Goal: Information Seeking & Learning: Learn about a topic

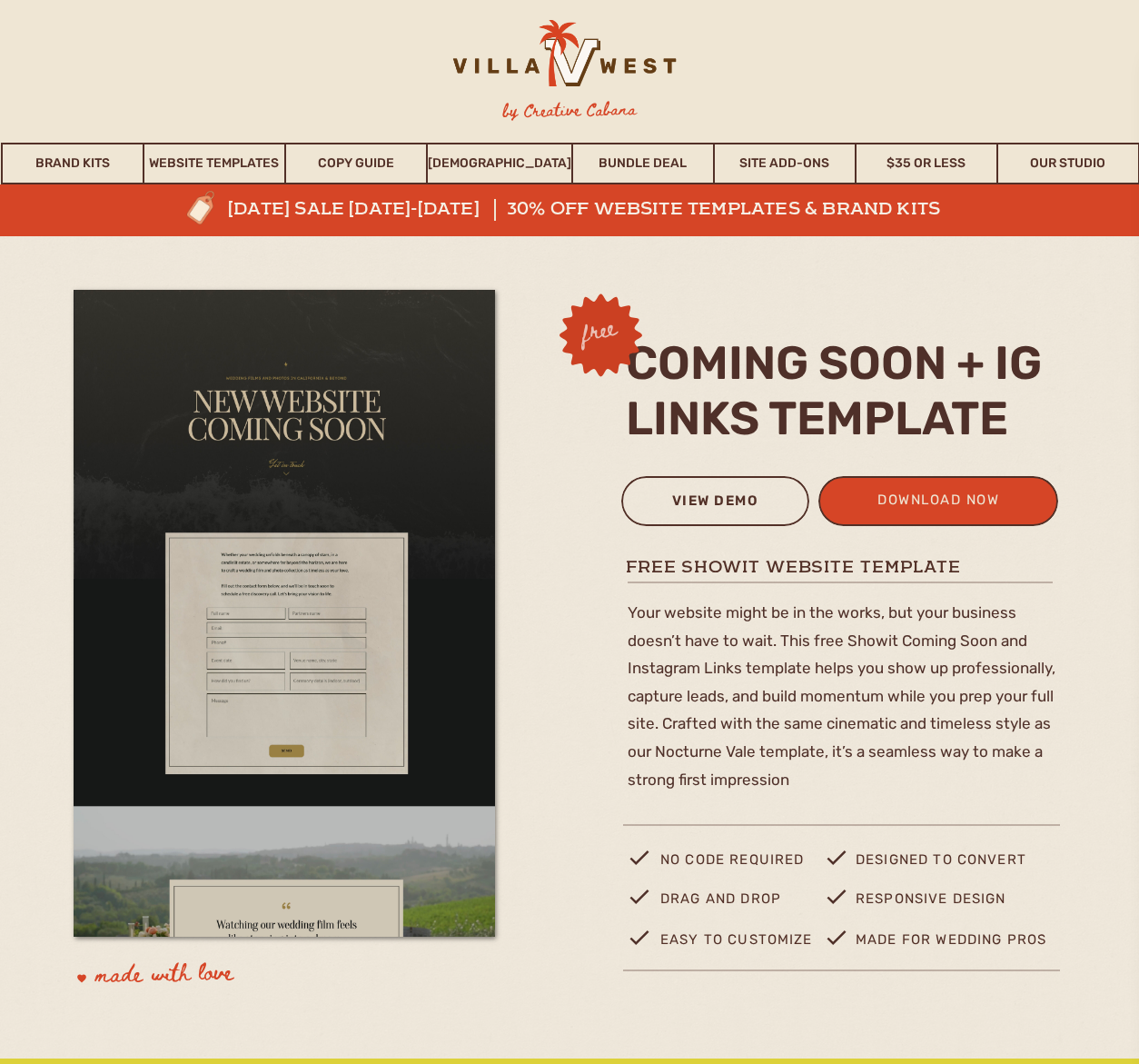
click at [669, 515] on div "view demo" at bounding box center [715, 504] width 164 height 30
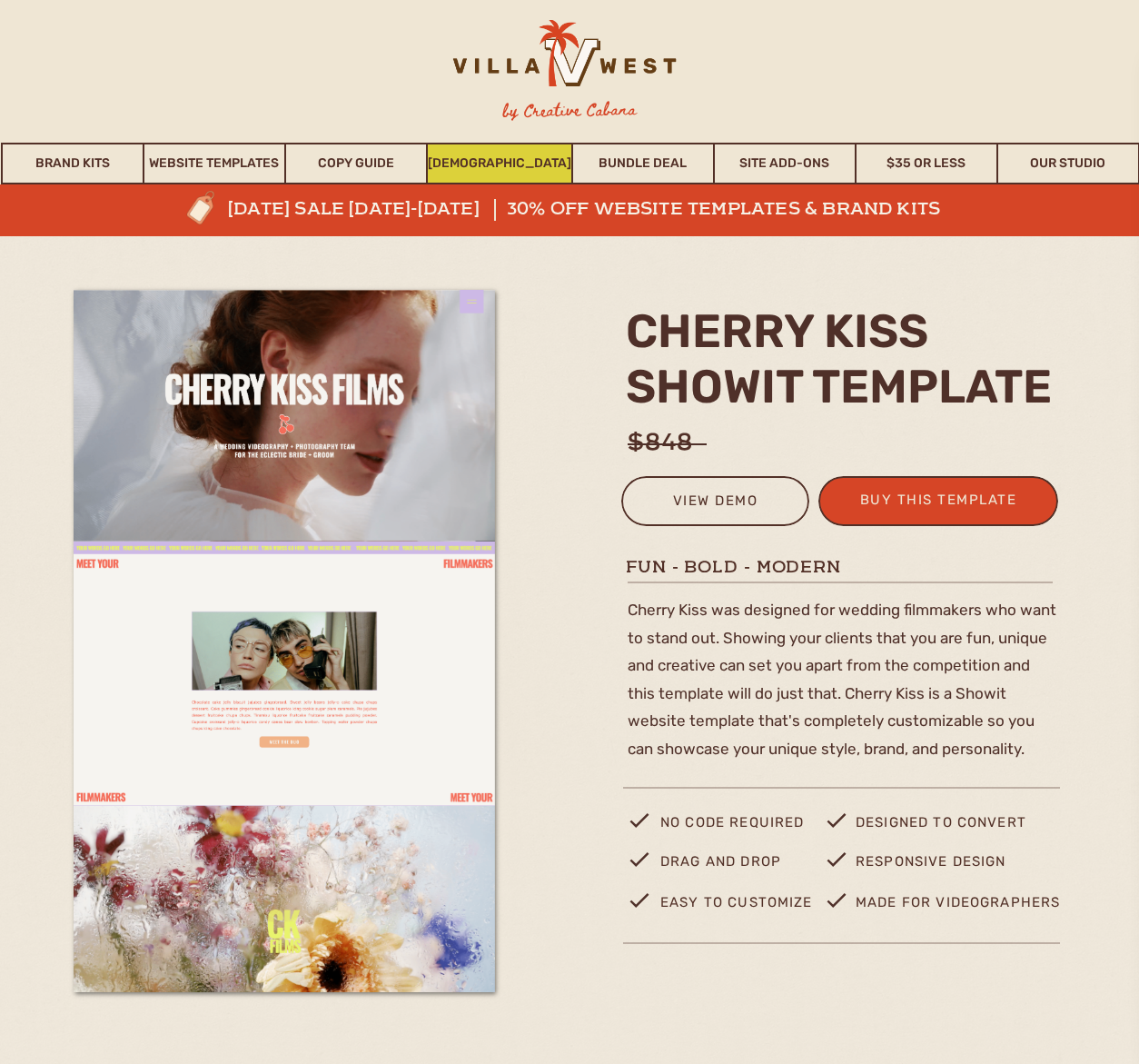
click at [475, 155] on link "[DEMOGRAPHIC_DATA]" at bounding box center [500, 163] width 144 height 42
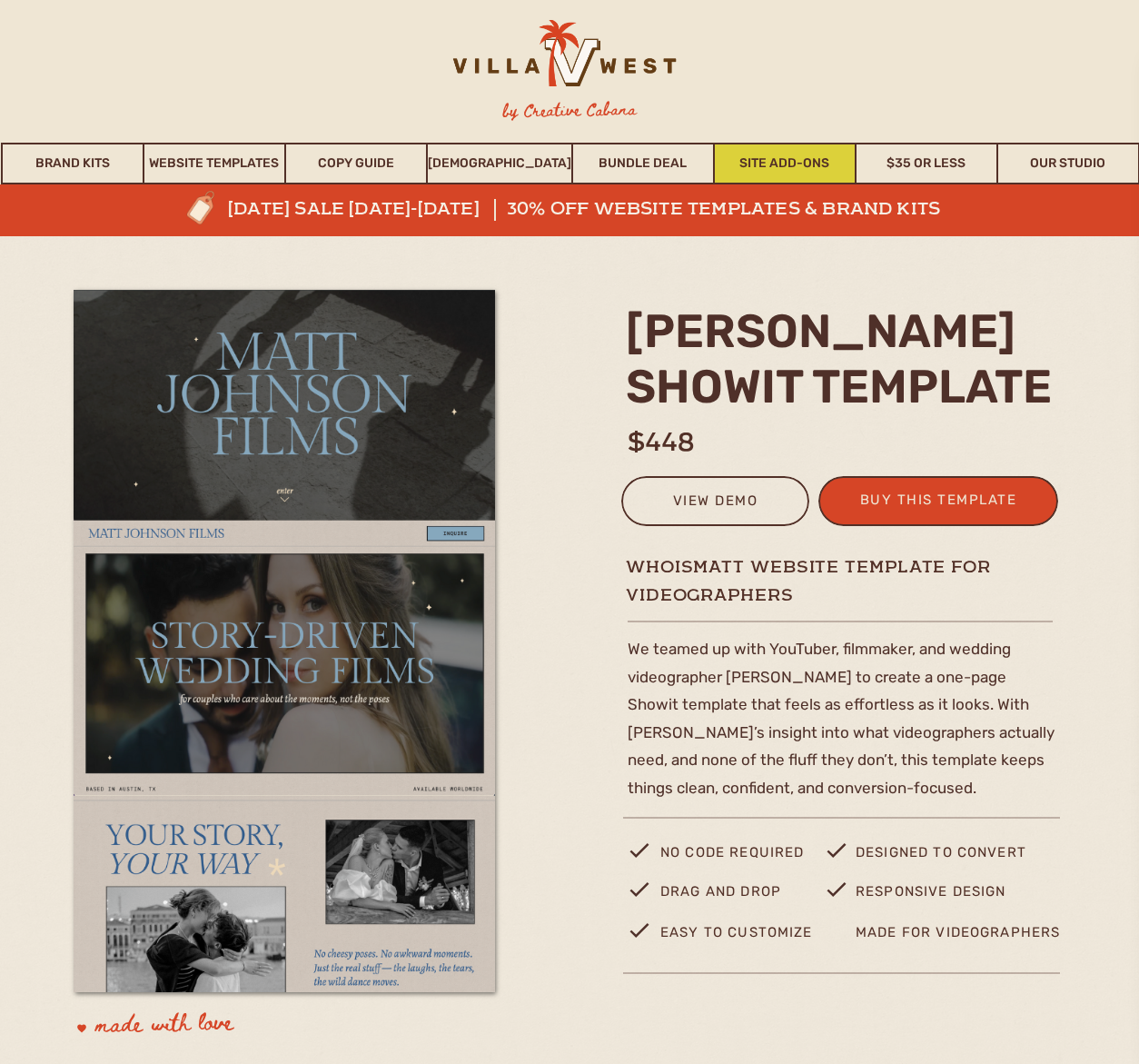
click at [827, 160] on link "Site Add-Ons" at bounding box center [784, 163] width 140 height 42
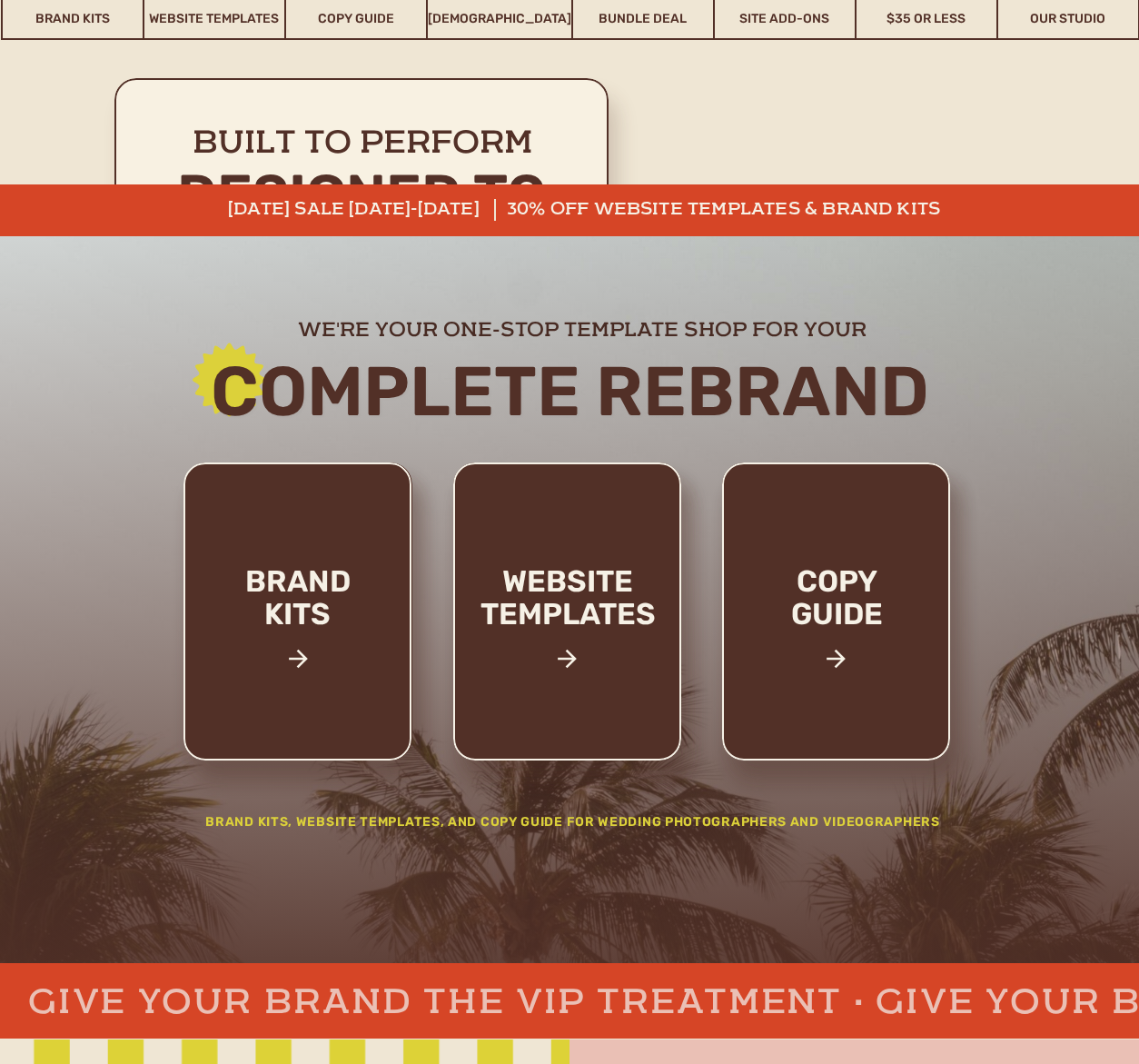
scroll to position [9398, 0]
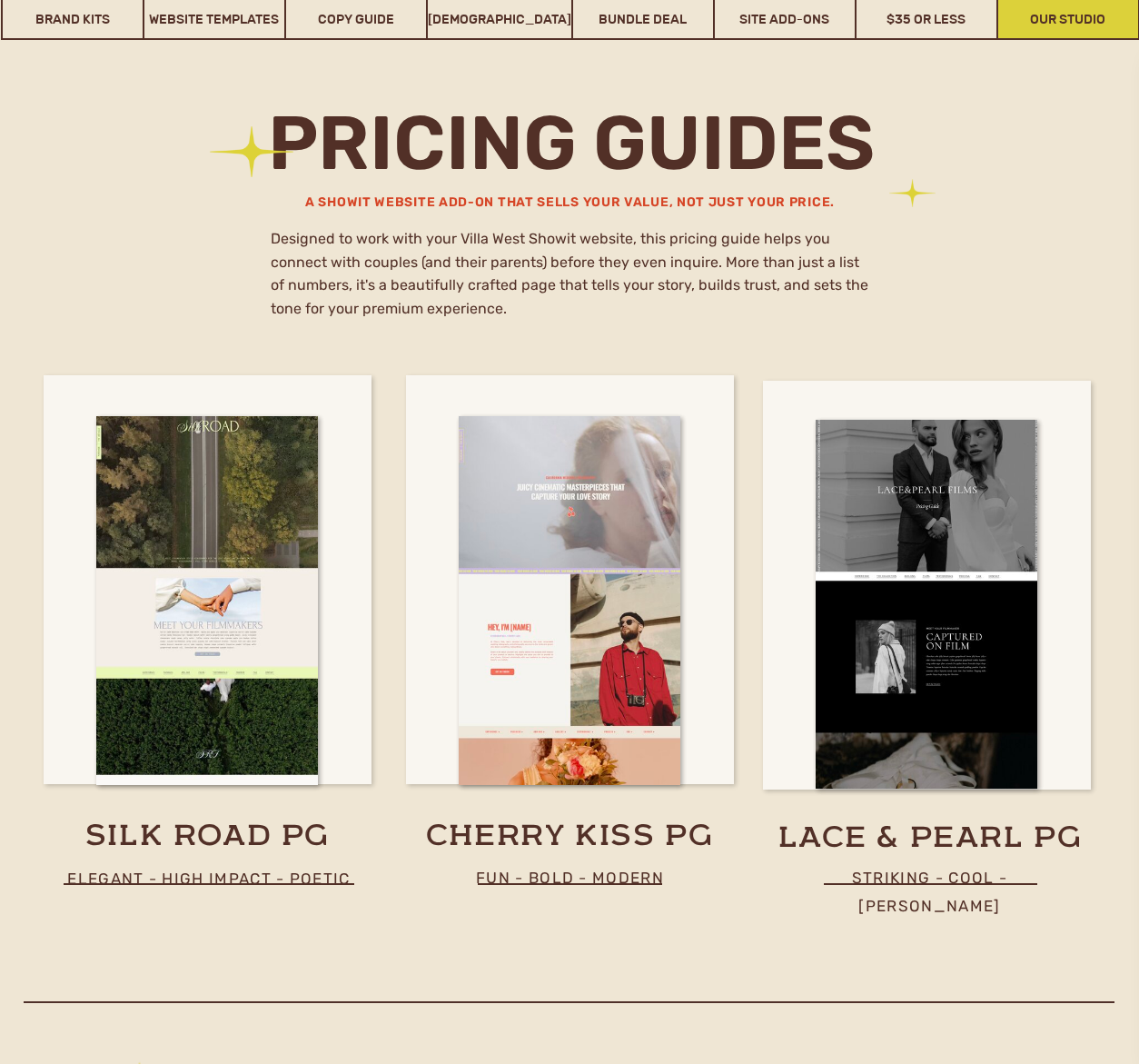
click at [1107, 11] on link "Our Studio" at bounding box center [1068, 19] width 140 height 42
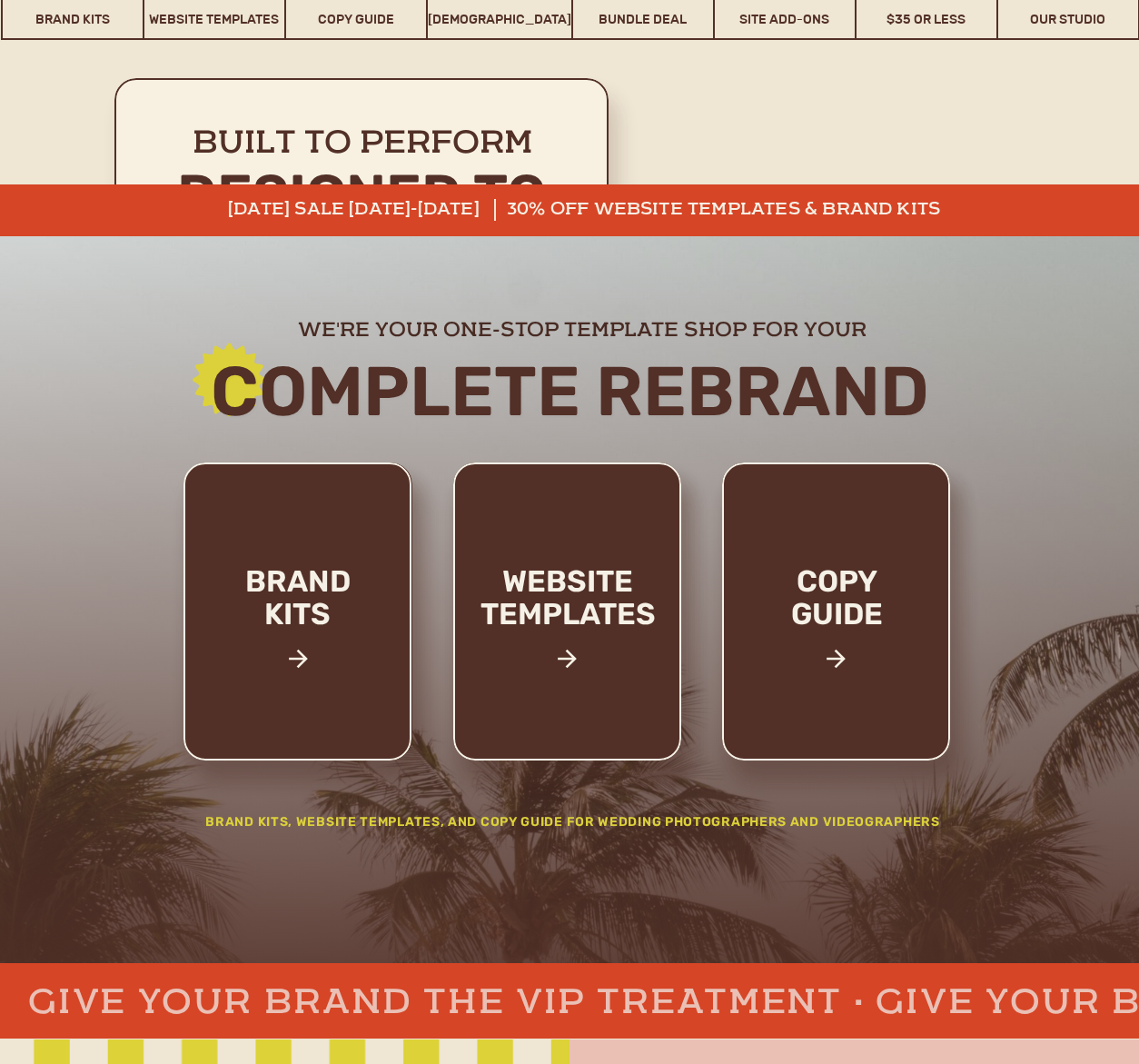
scroll to position [9398, 0]
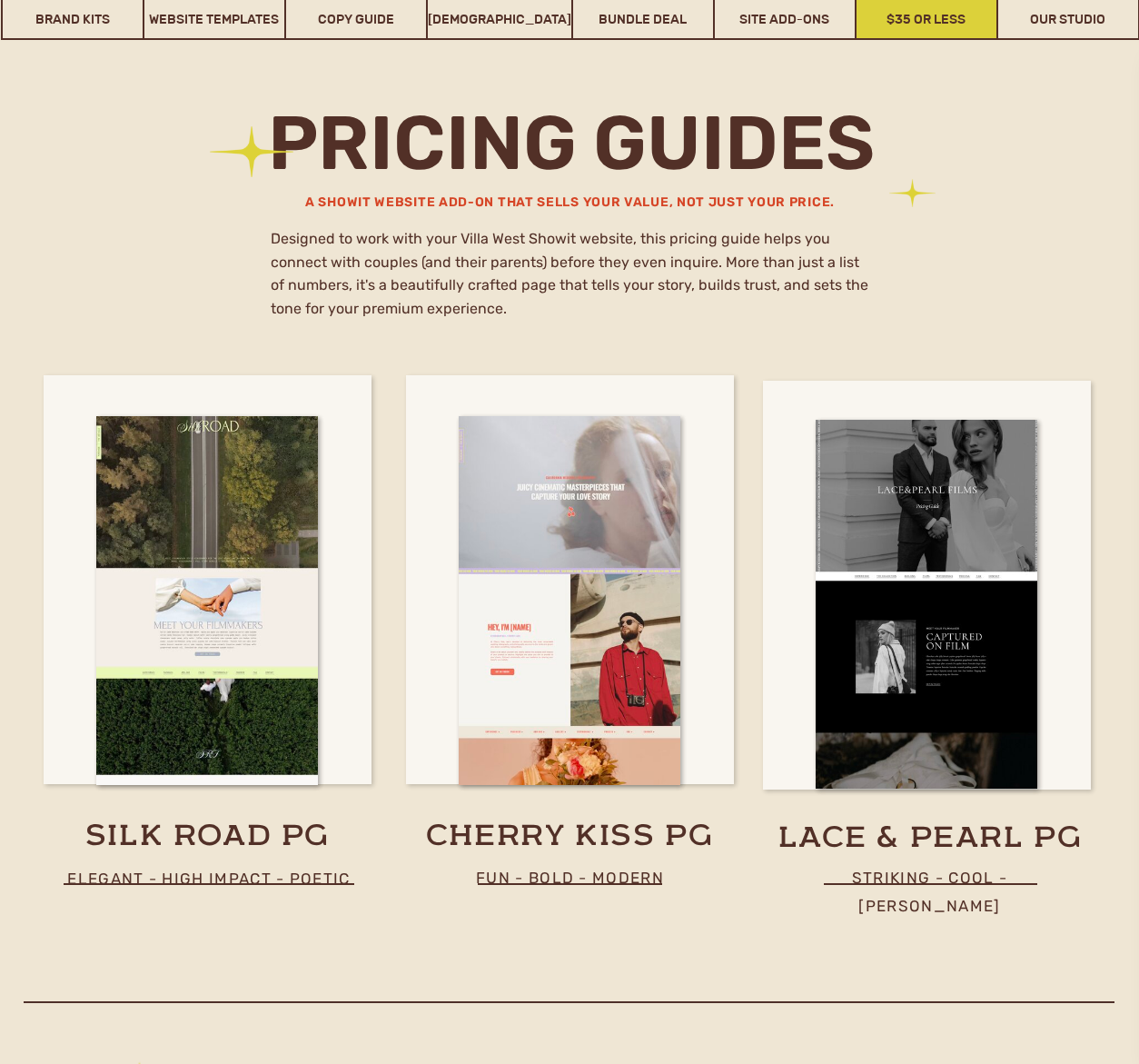
click at [938, 31] on link "$35 or Less" at bounding box center [926, 19] width 140 height 42
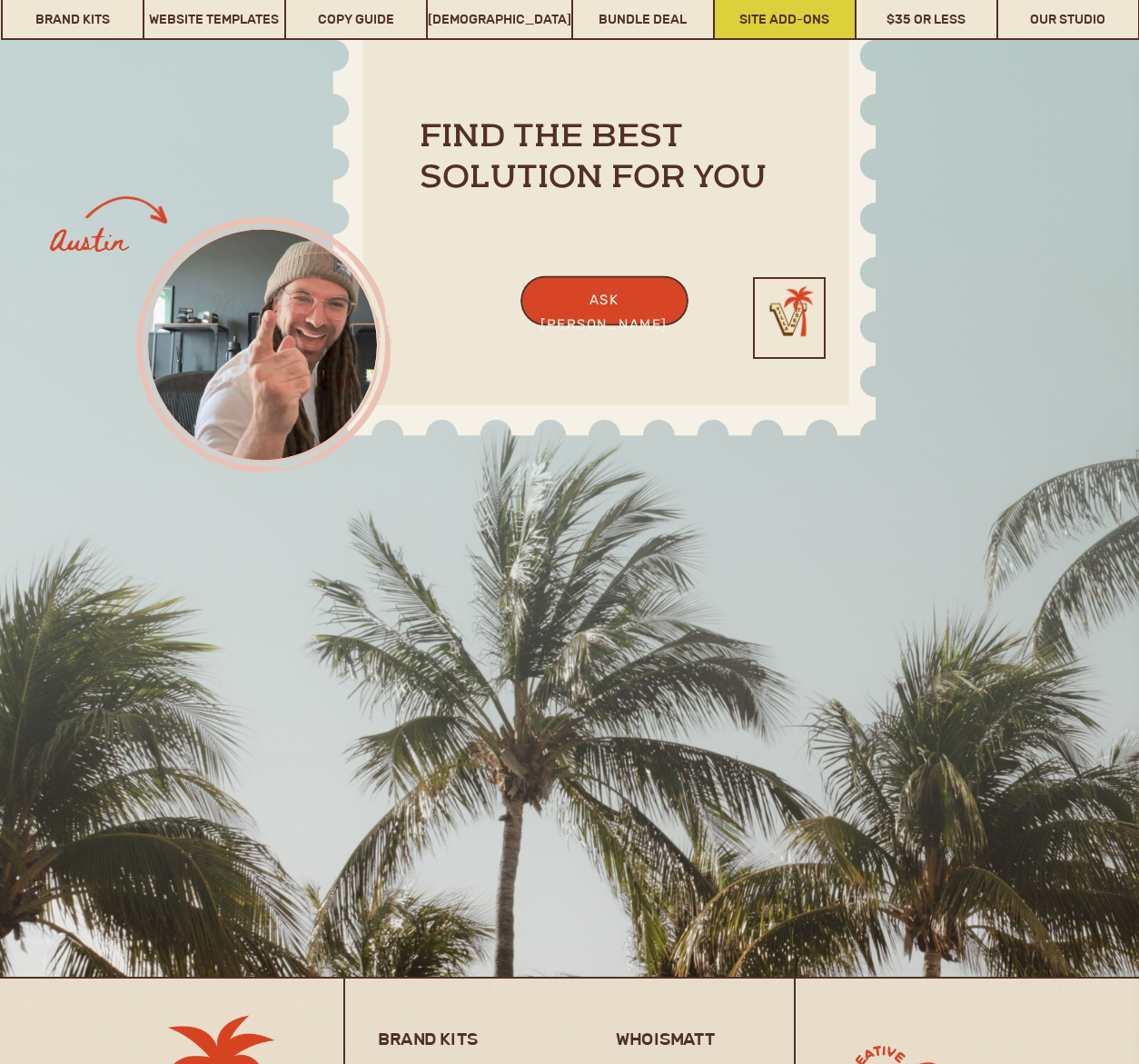
scroll to position [14447, 0]
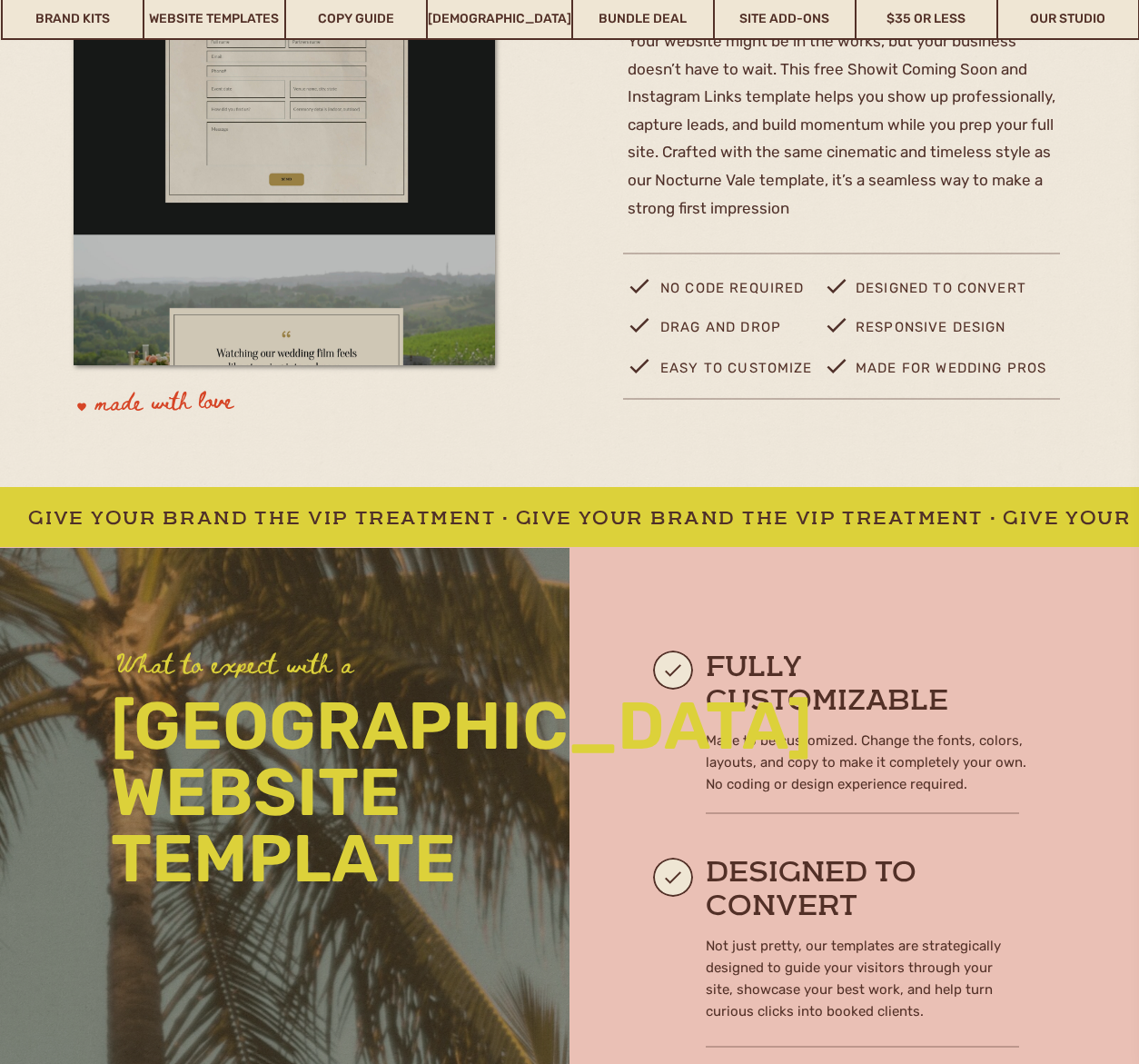
scroll to position [350, 0]
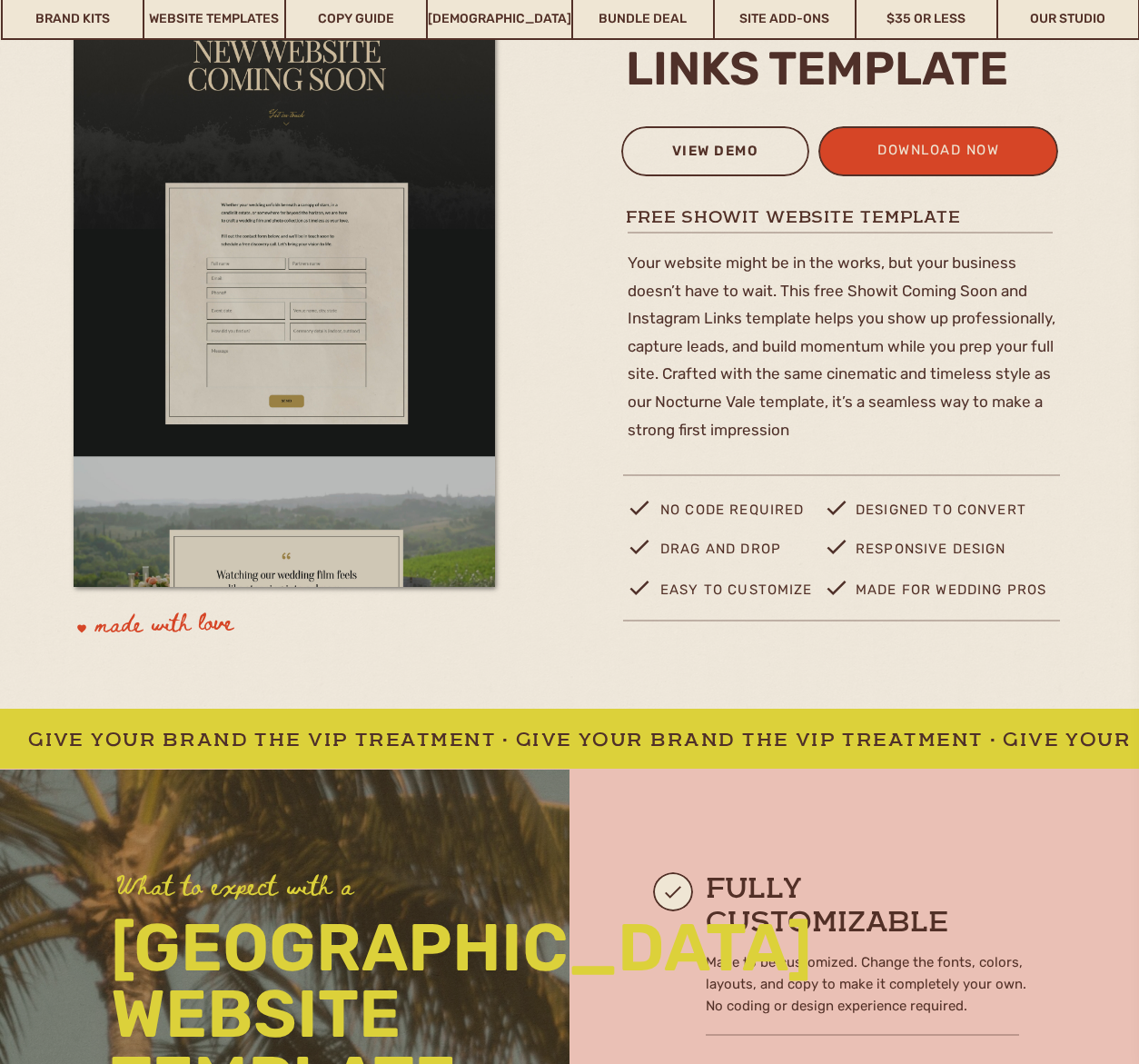
click at [731, 152] on div "view demo" at bounding box center [715, 154] width 164 height 30
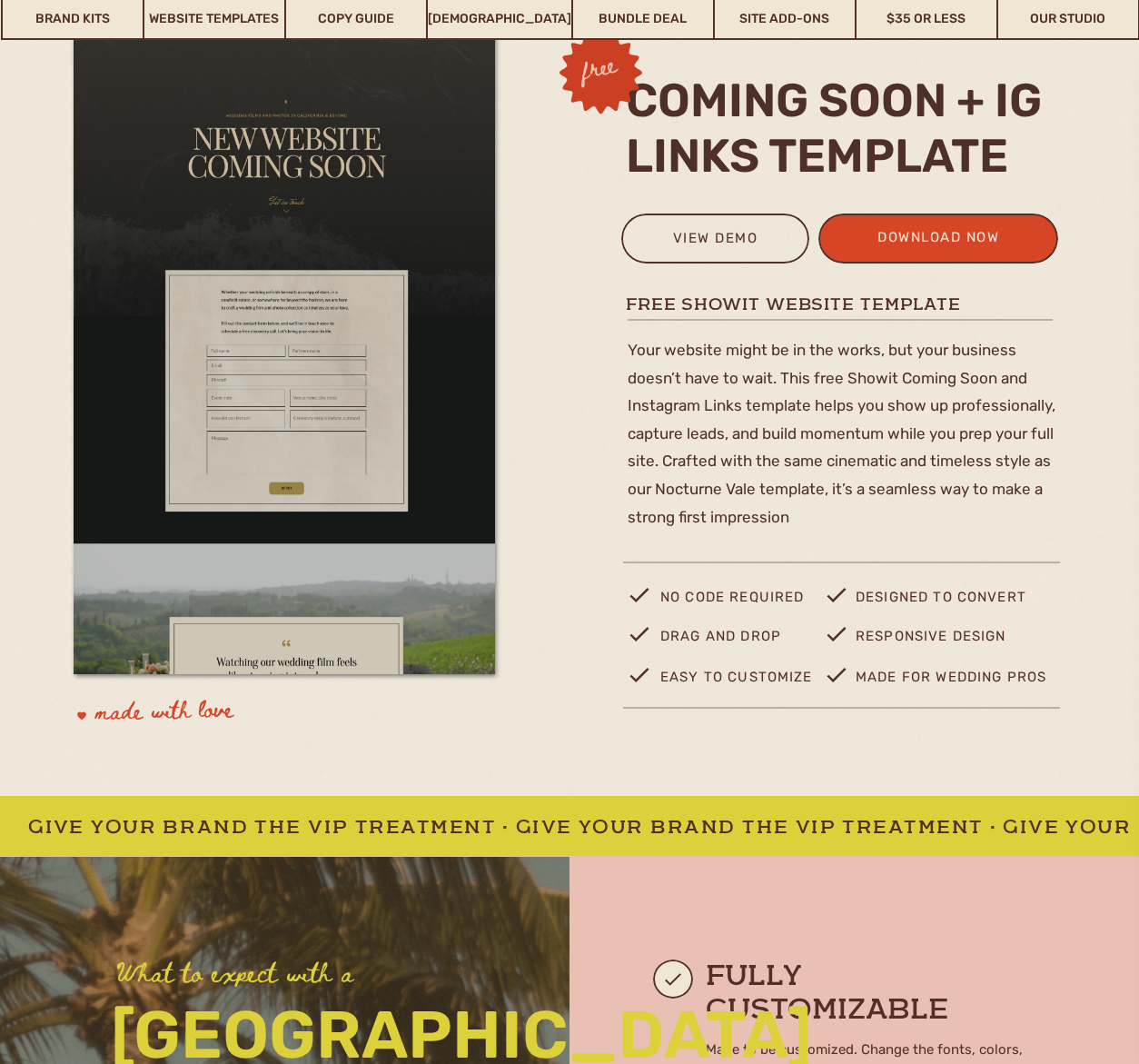
scroll to position [0, 0]
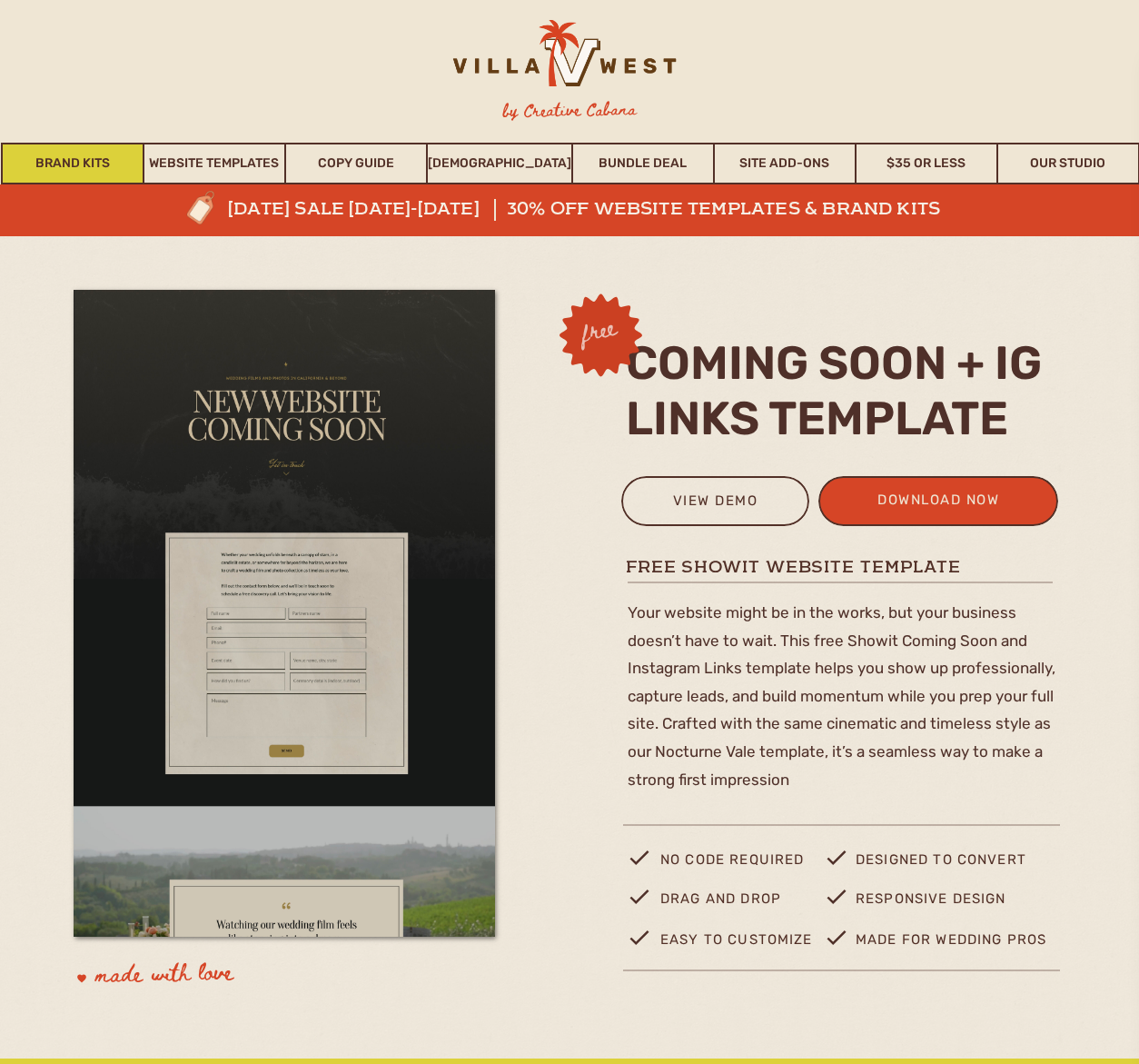
click at [113, 164] on link "Brand Kits" at bounding box center [72, 163] width 140 height 42
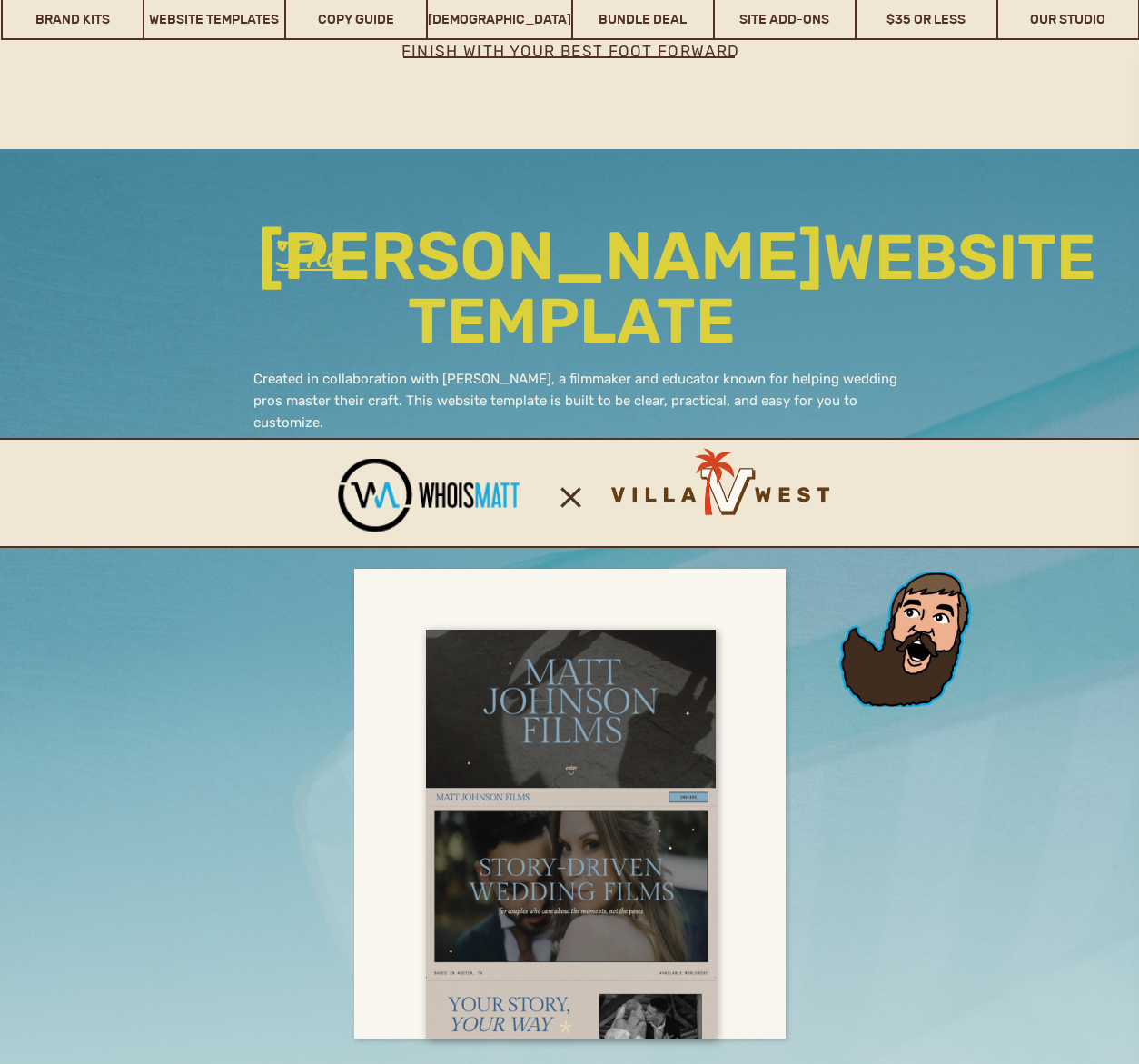
scroll to position [11483, 0]
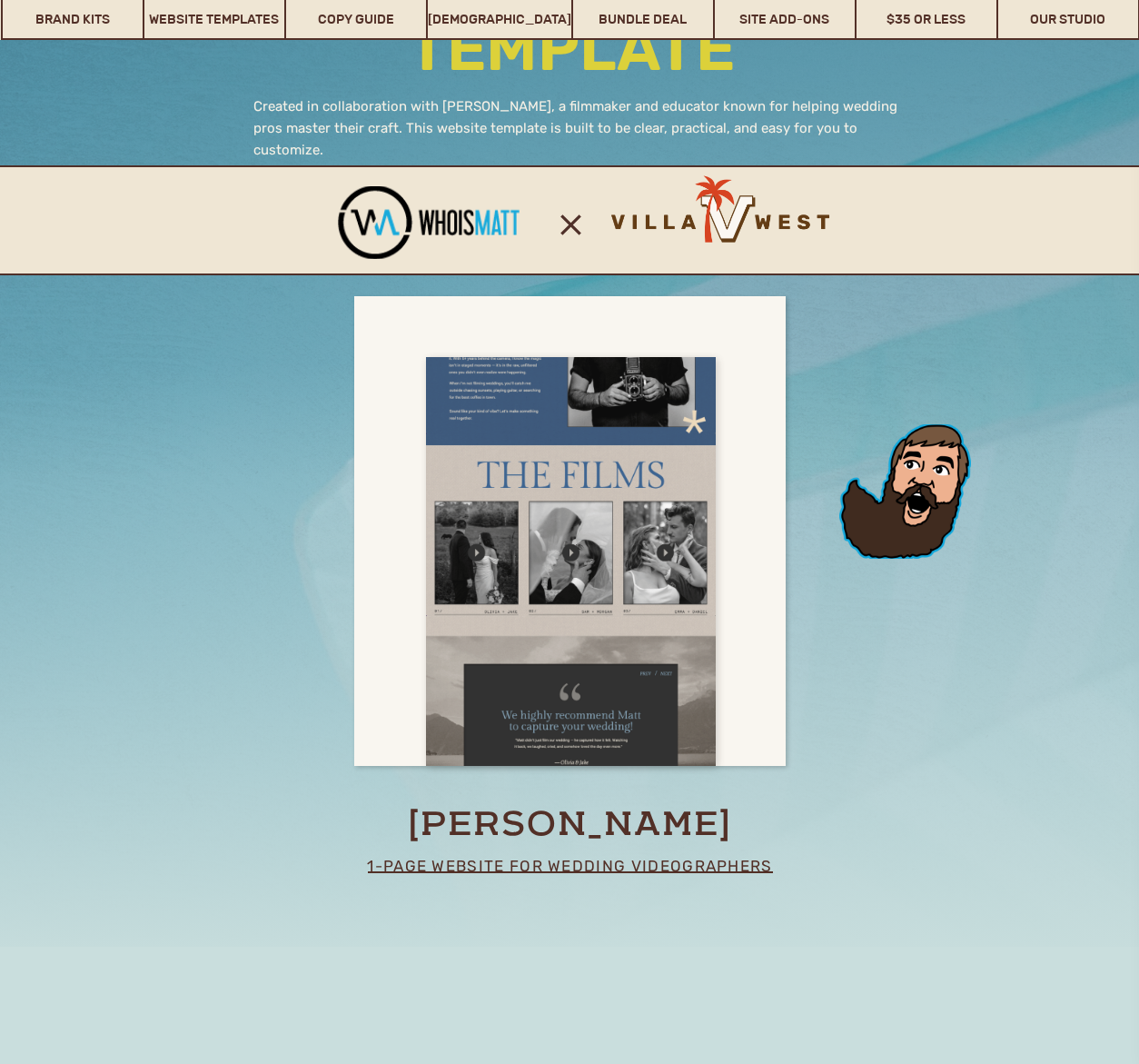
click at [558, 479] on div at bounding box center [571, 562] width 290 height 409
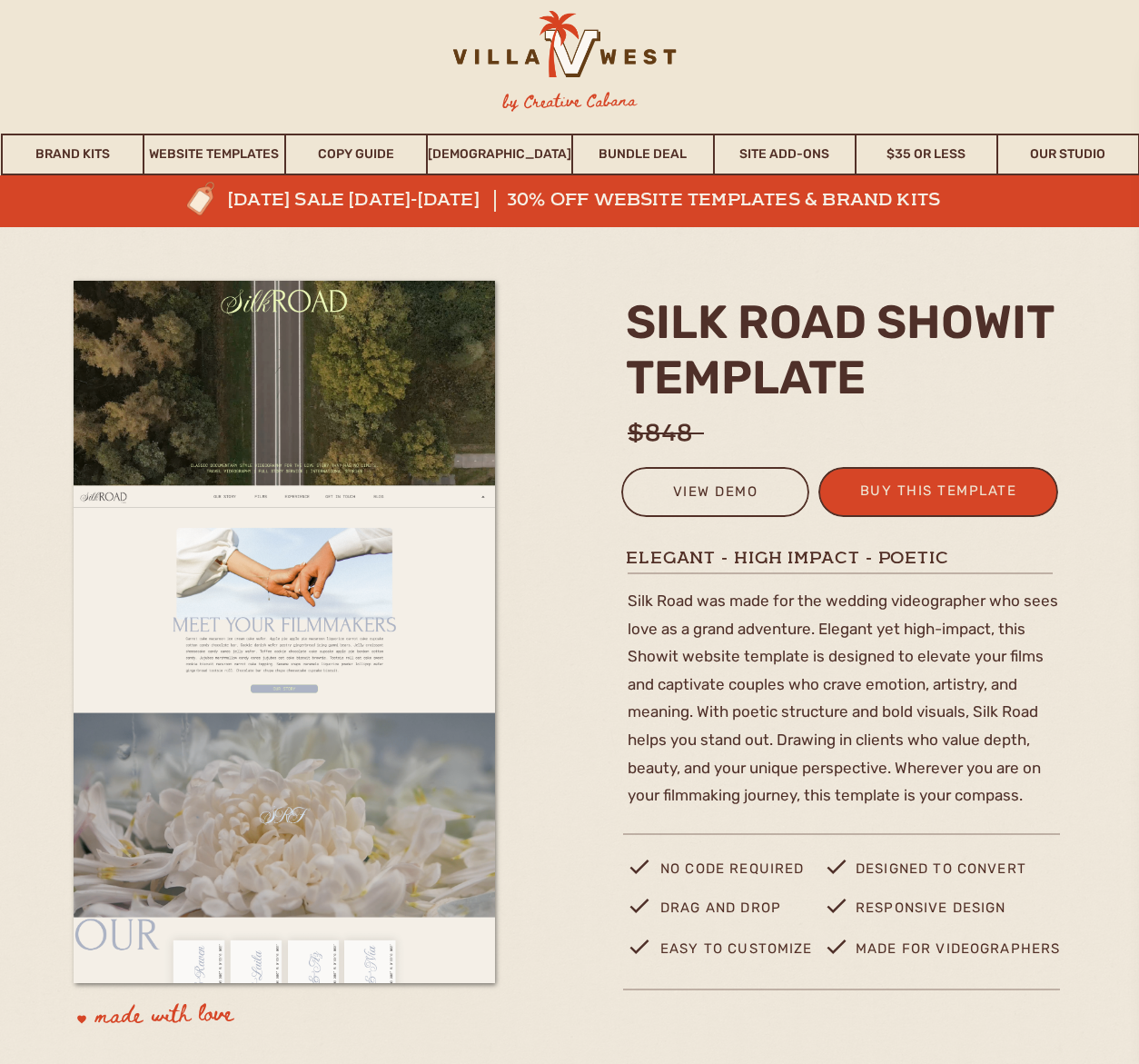
scroll to position [66, 0]
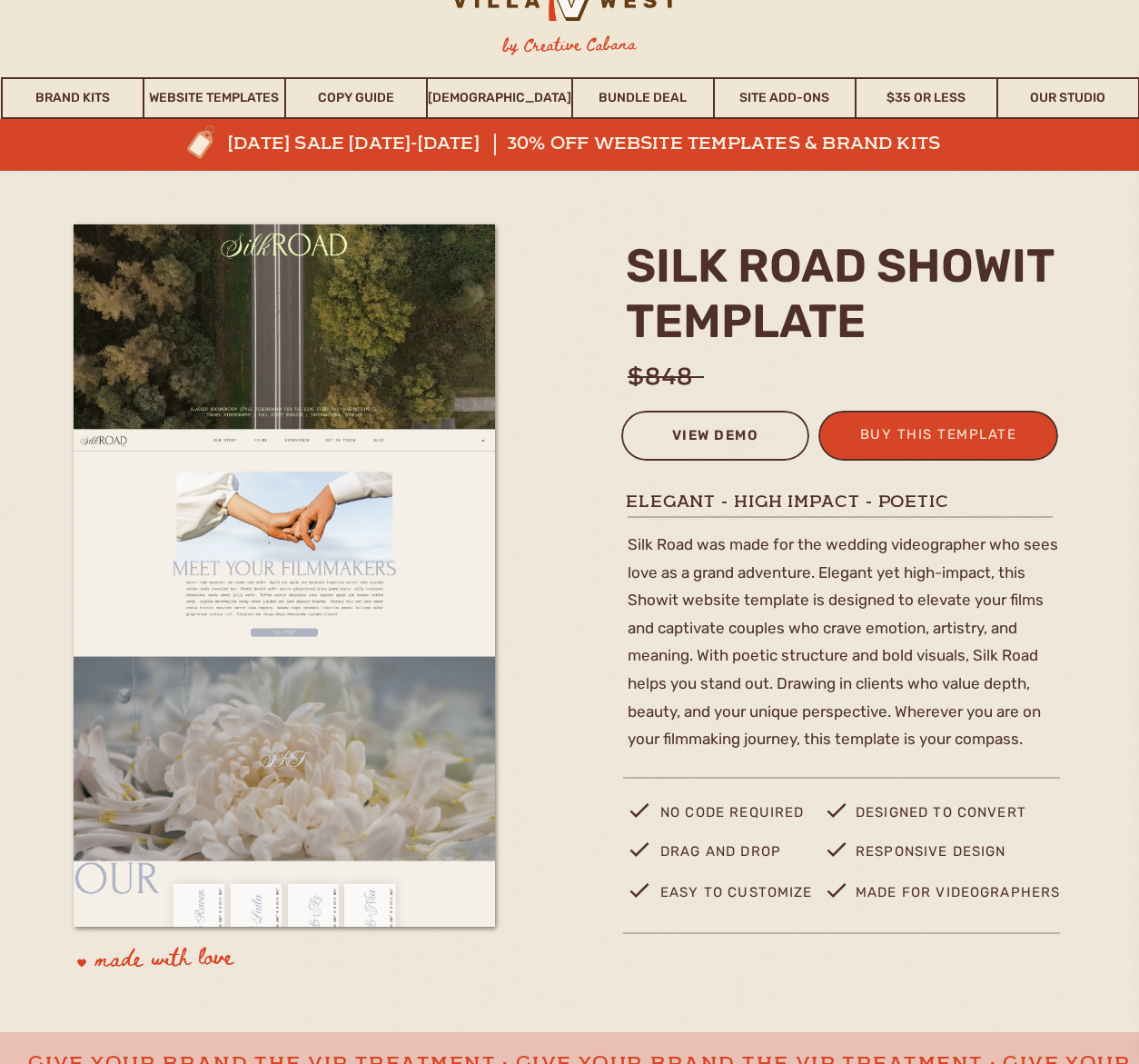
click at [686, 439] on div "view demo" at bounding box center [715, 439] width 164 height 30
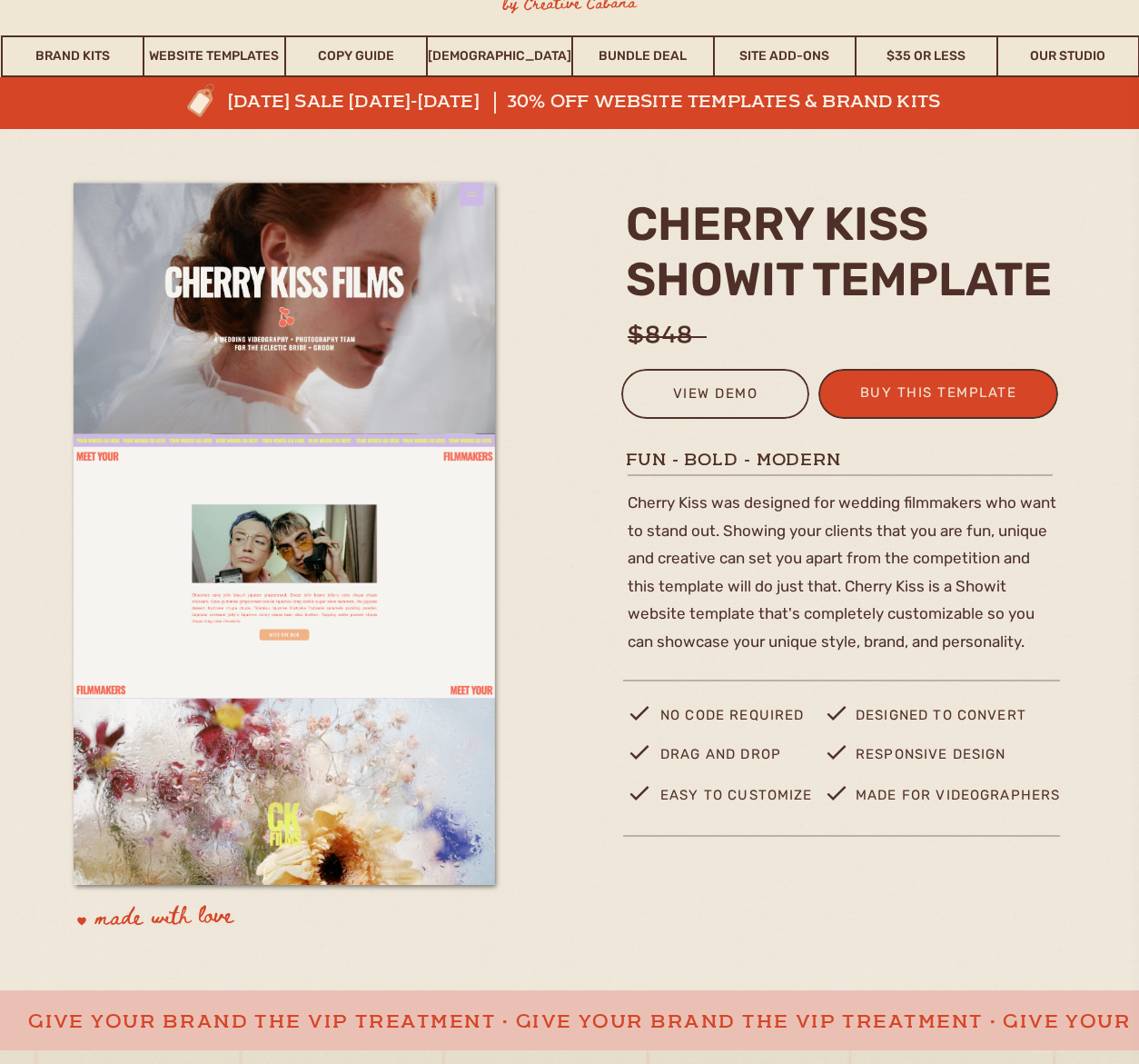
scroll to position [109, 0]
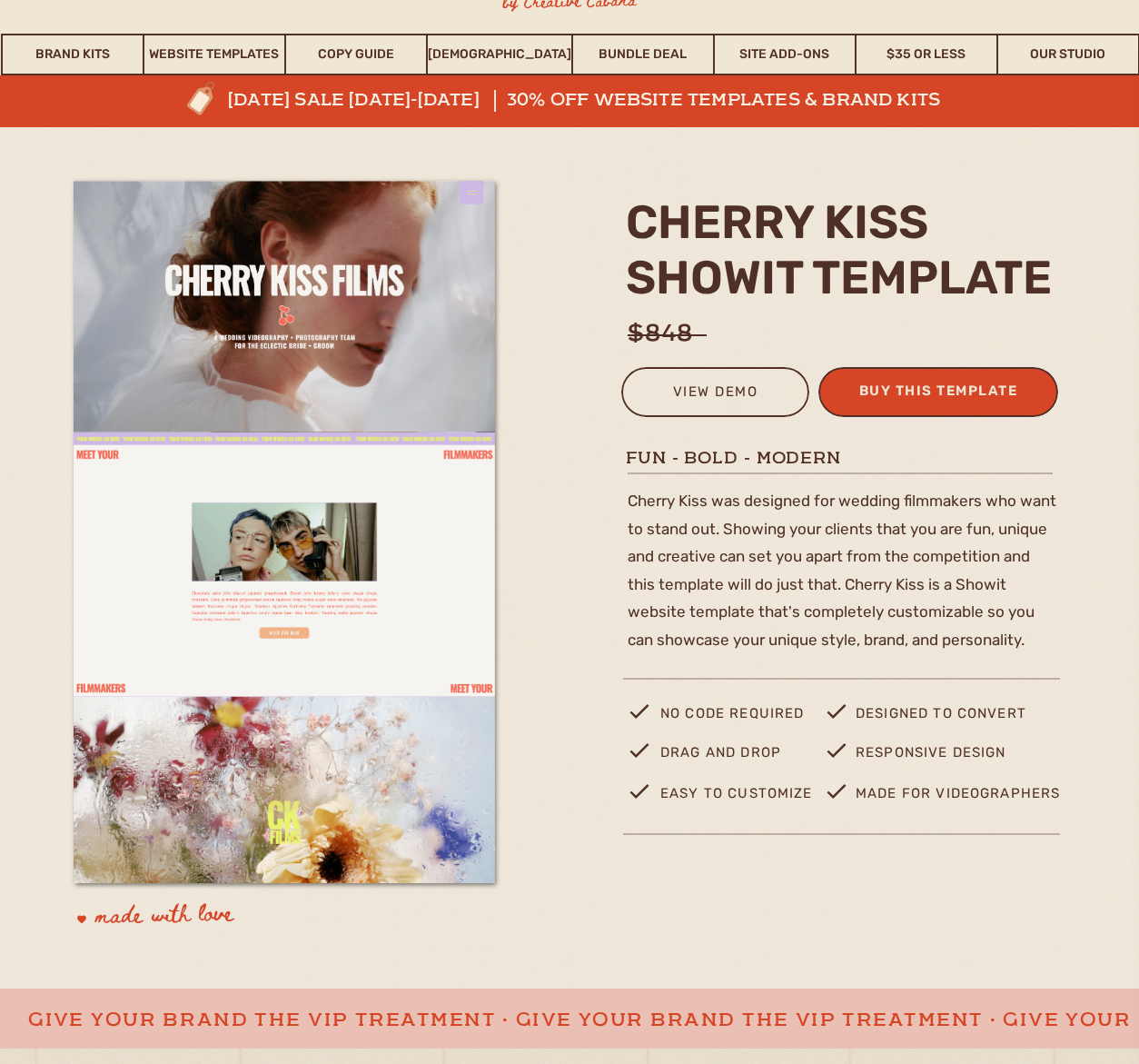
click at [855, 384] on div "buy this template" at bounding box center [939, 393] width 178 height 30
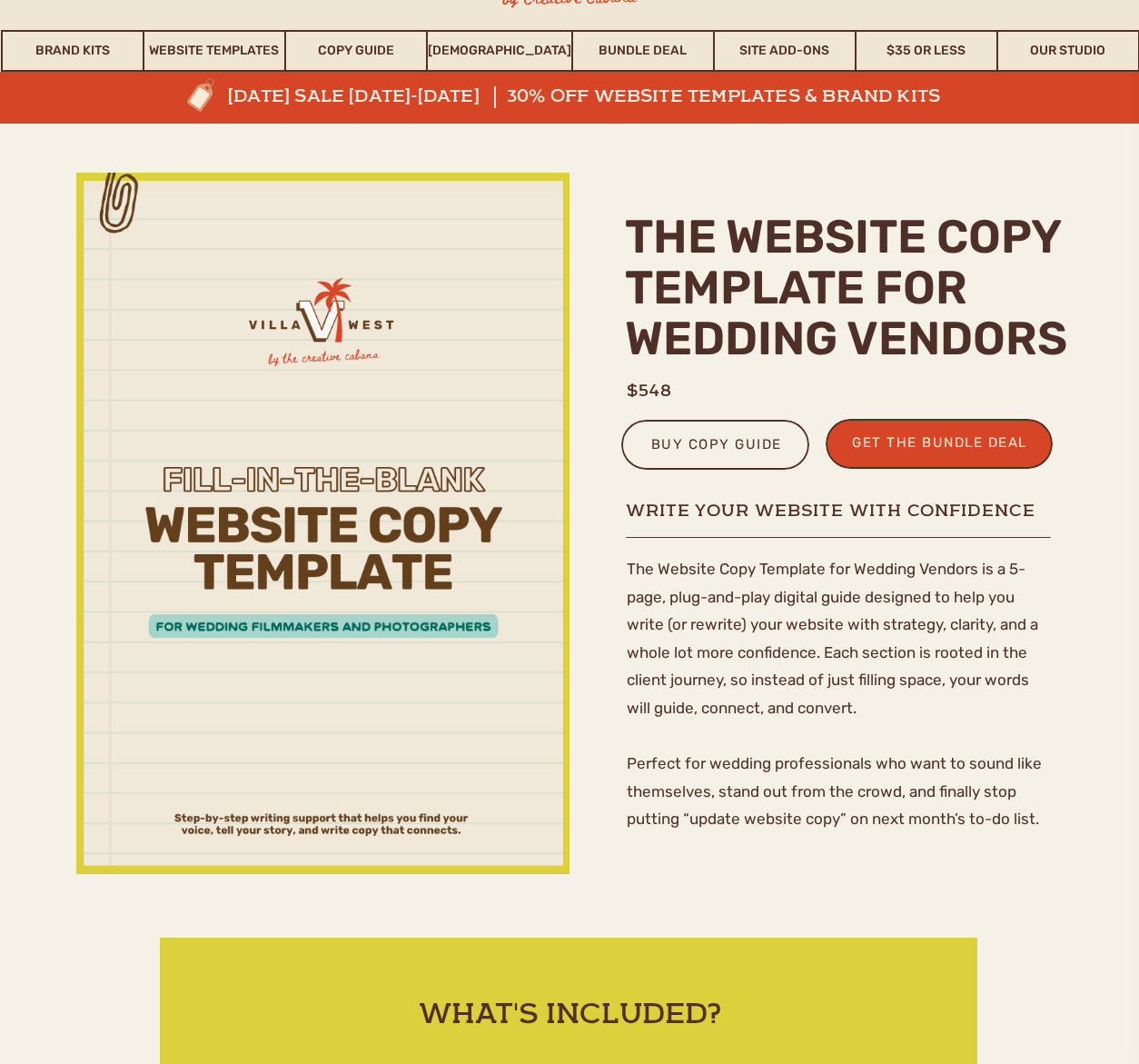
scroll to position [15, 0]
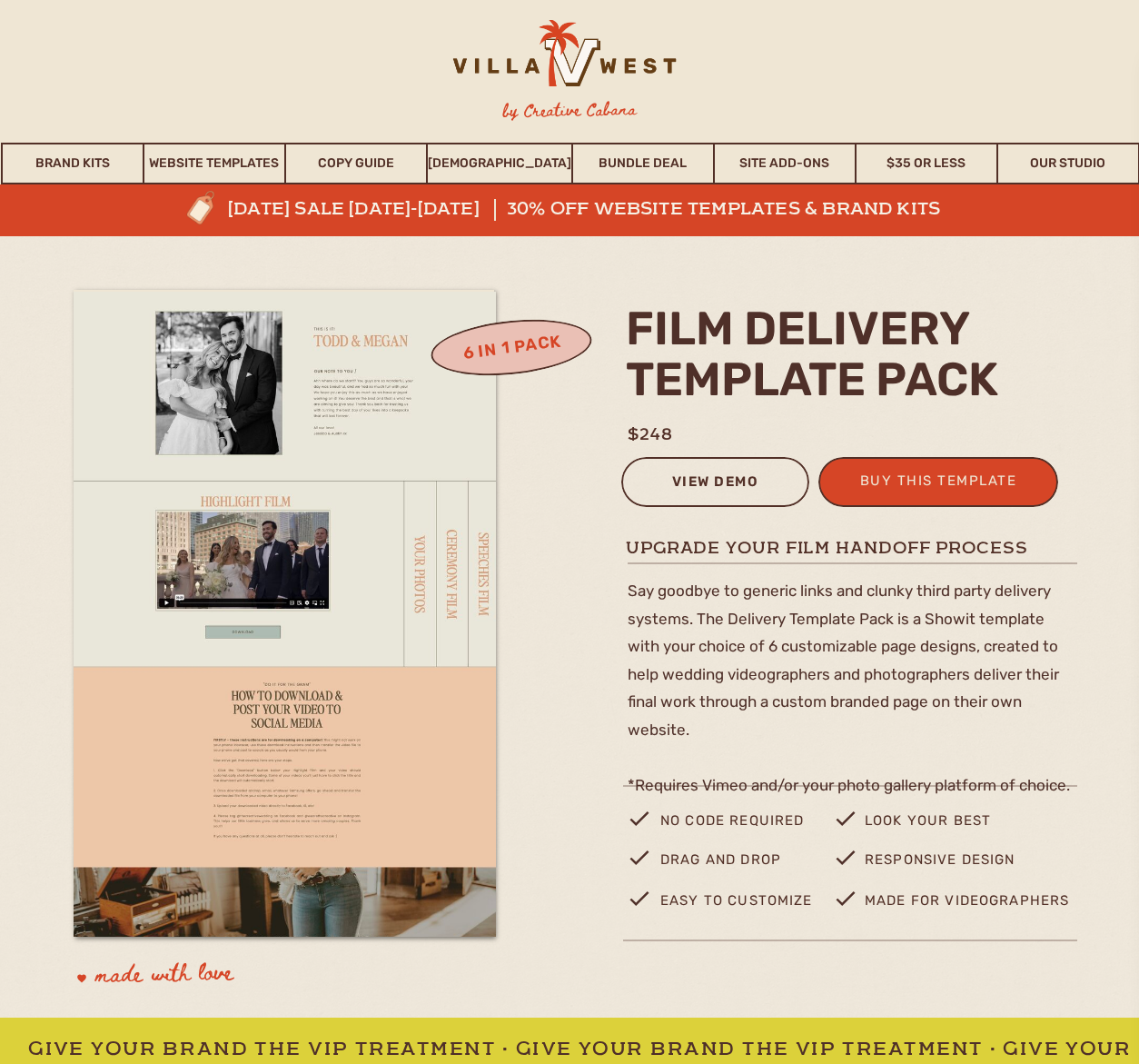
click at [737, 481] on div "view demo" at bounding box center [715, 485] width 164 height 30
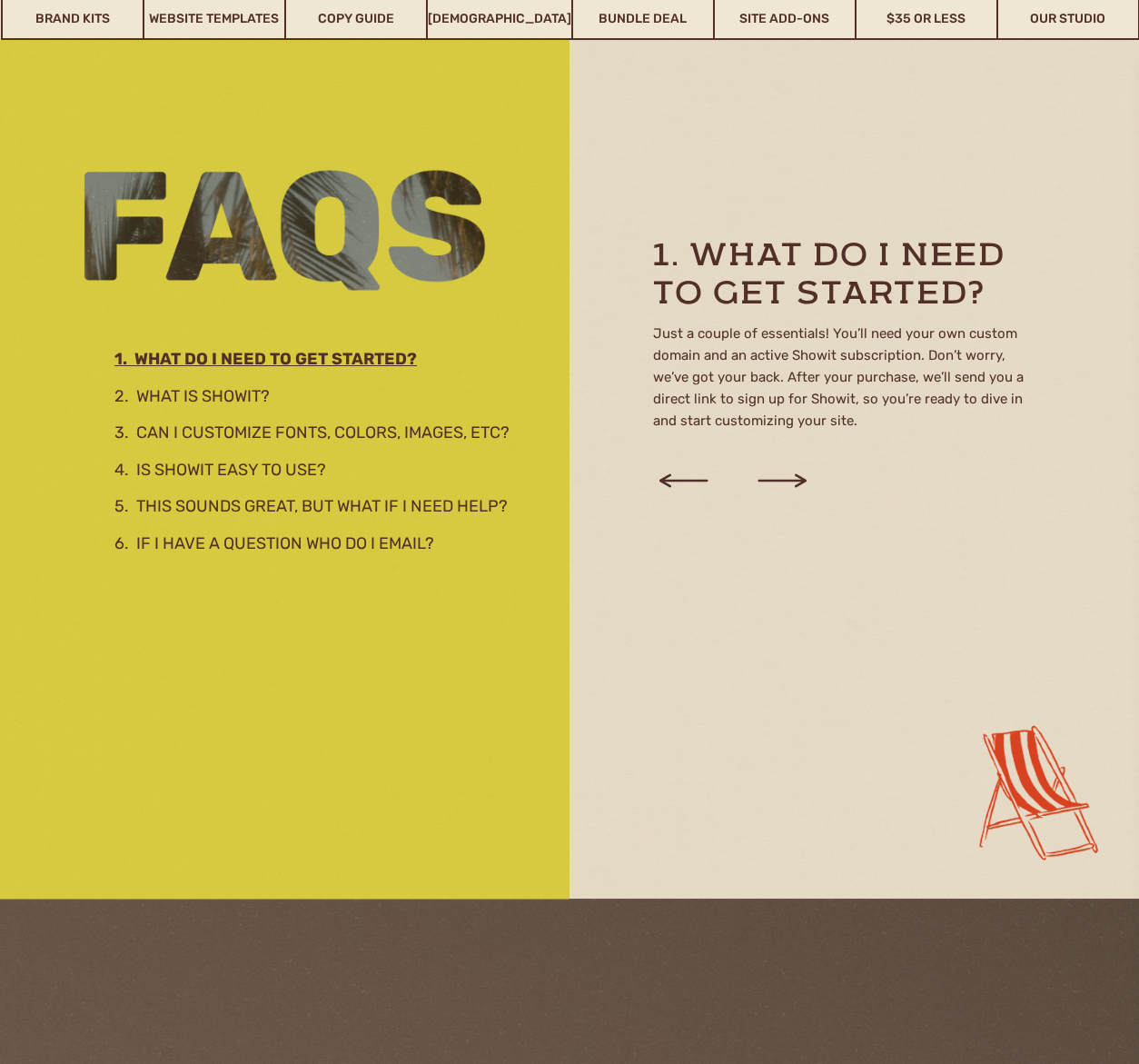
scroll to position [2355, 0]
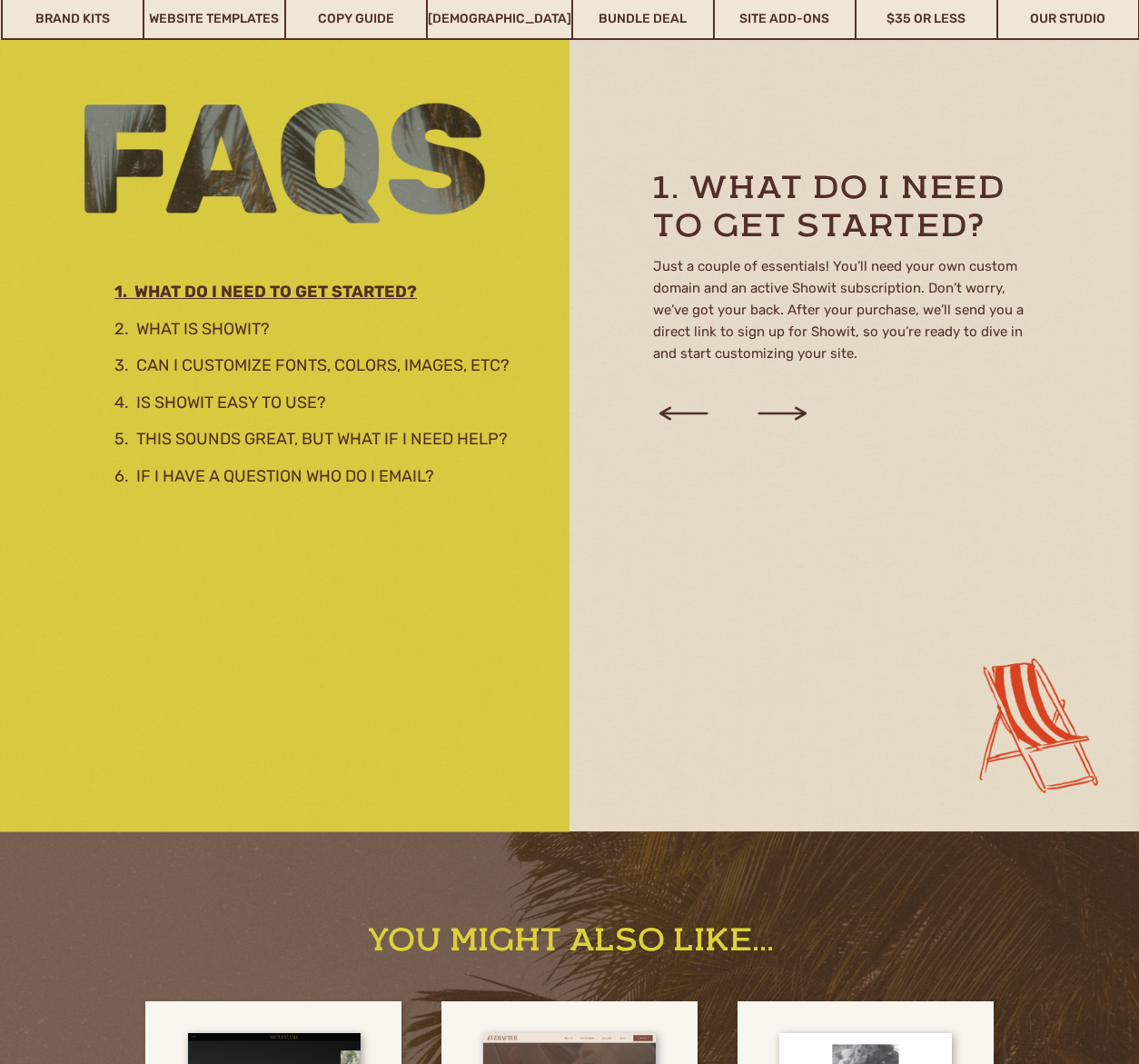
click at [783, 402] on icon at bounding box center [782, 413] width 62 height 69
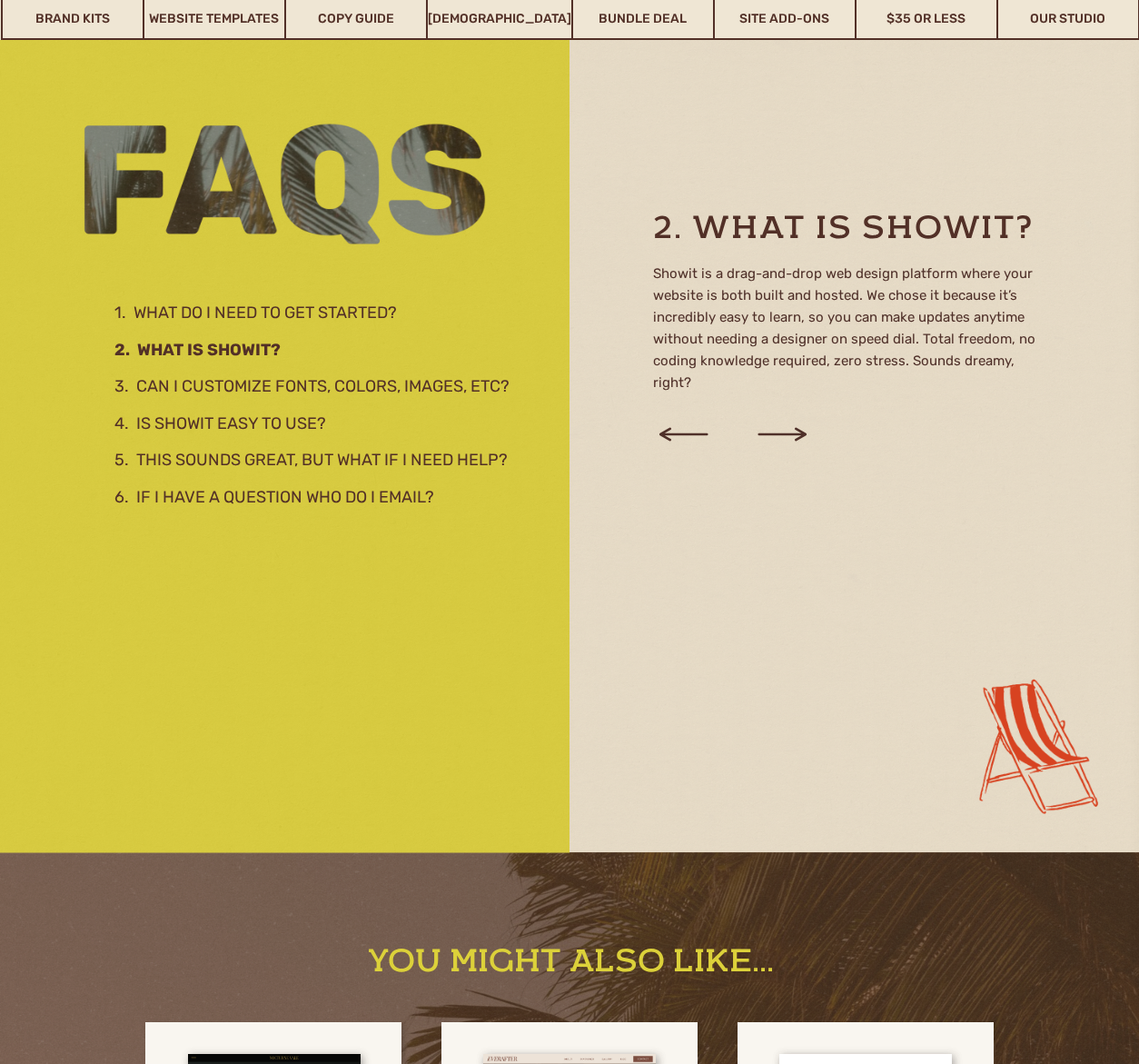
click at [783, 402] on div "Just a couple of essentials! You’ll need your own custom domain and an active S…" at bounding box center [569, 320] width 1139 height 1064
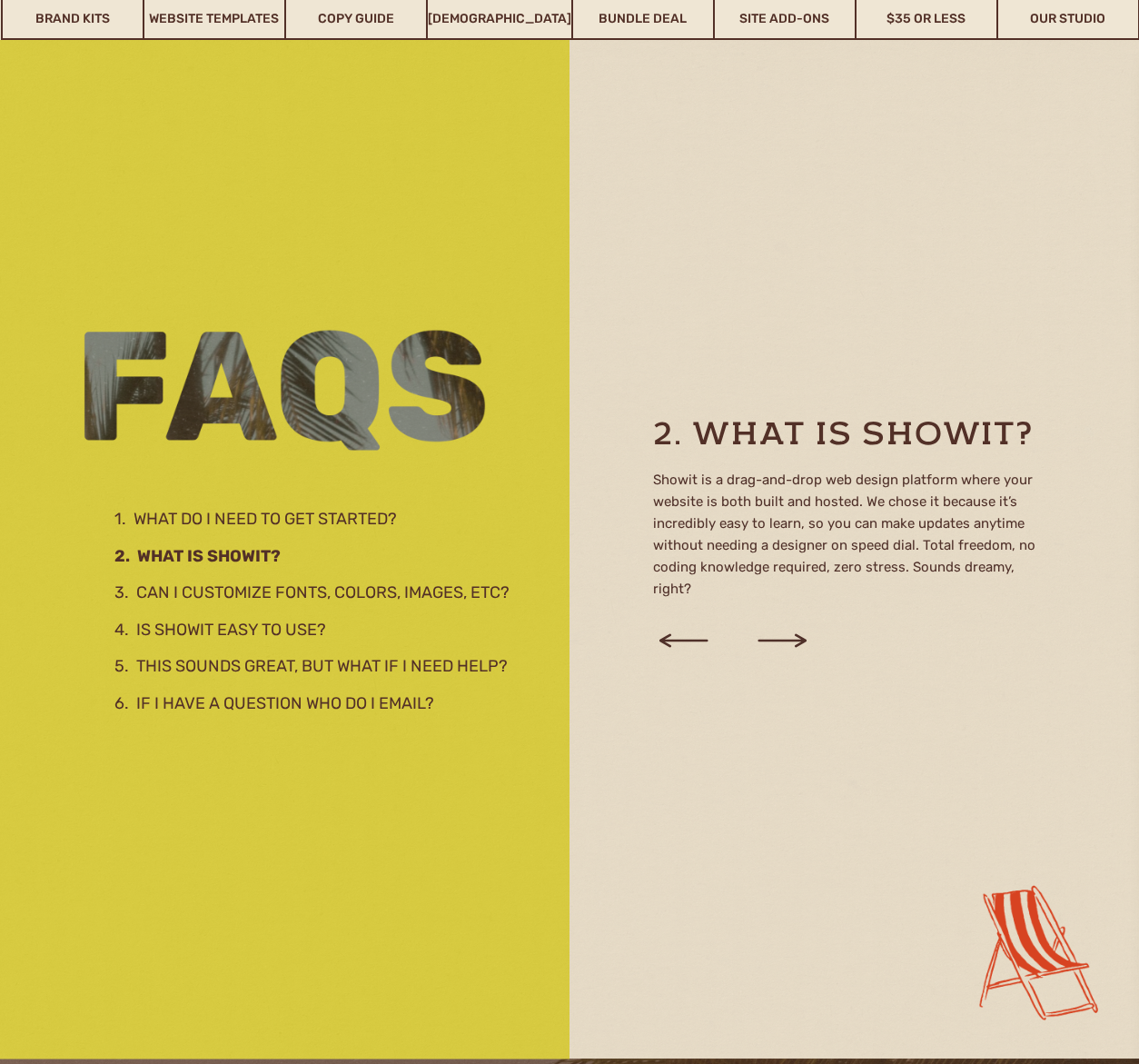
scroll to position [2122, 0]
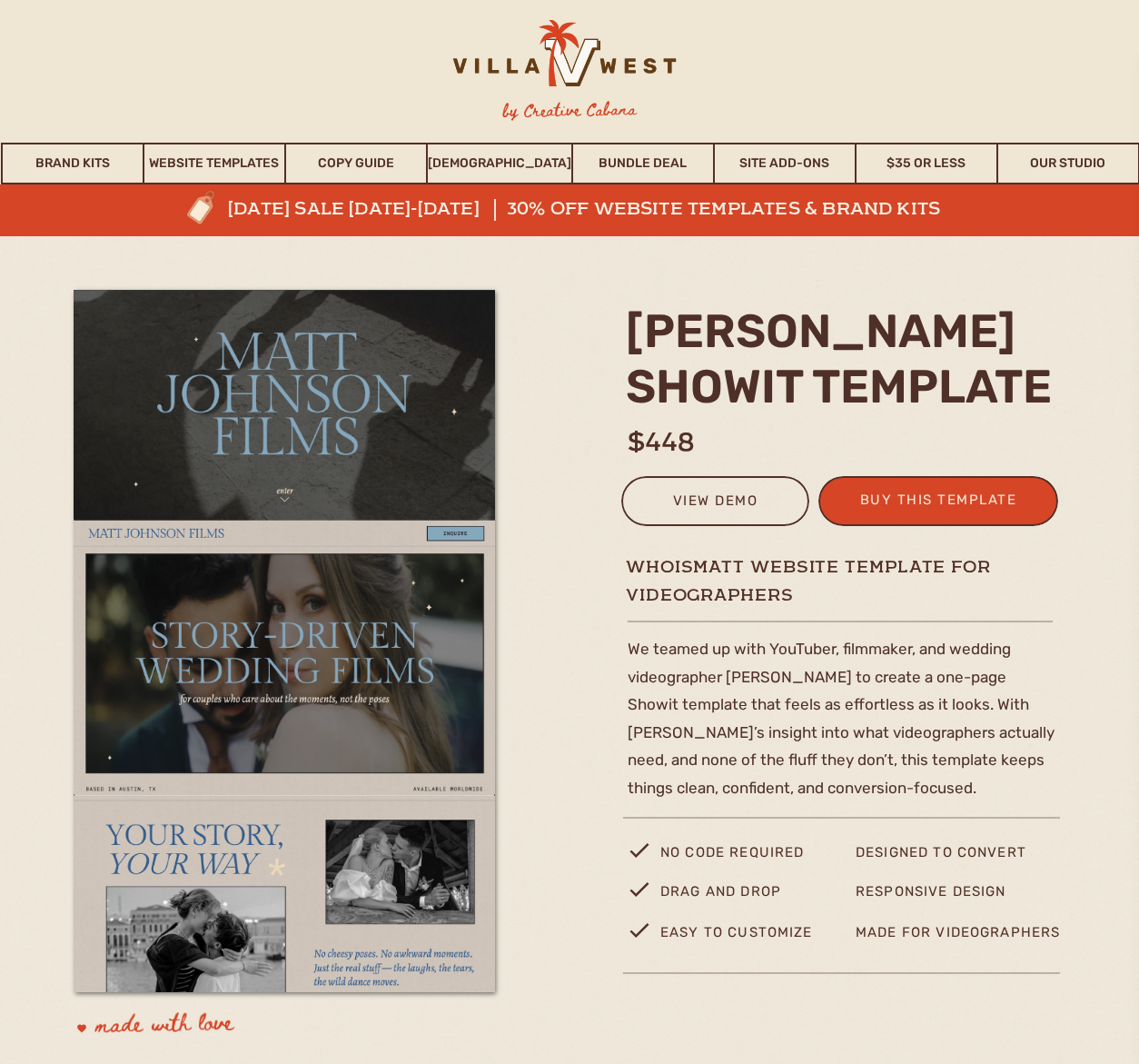
click at [654, 486] on div at bounding box center [716, 501] width 188 height 50
click at [666, 500] on div "view demo" at bounding box center [715, 504] width 164 height 30
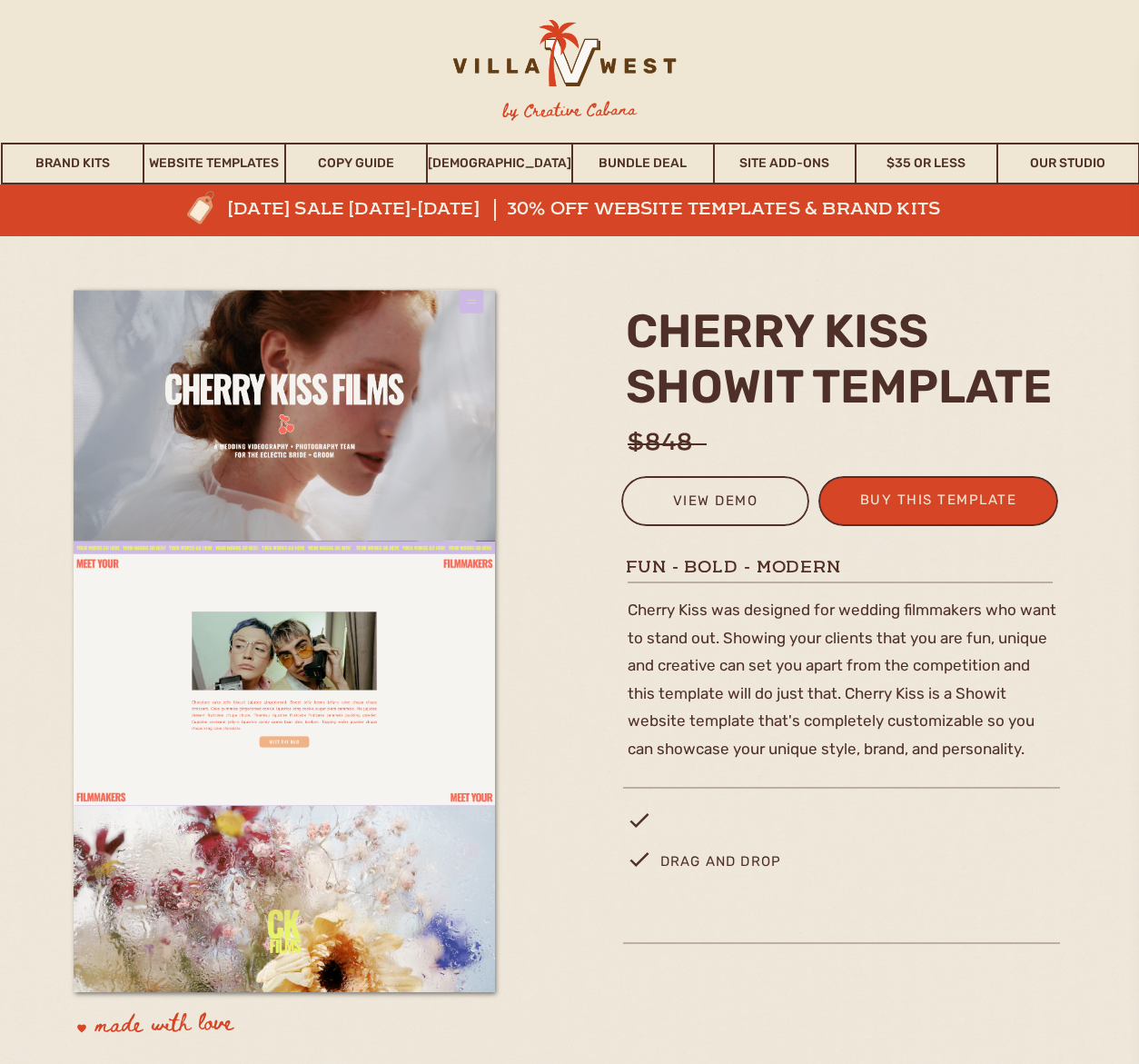
scroll to position [109, 0]
